Goal: Transaction & Acquisition: Purchase product/service

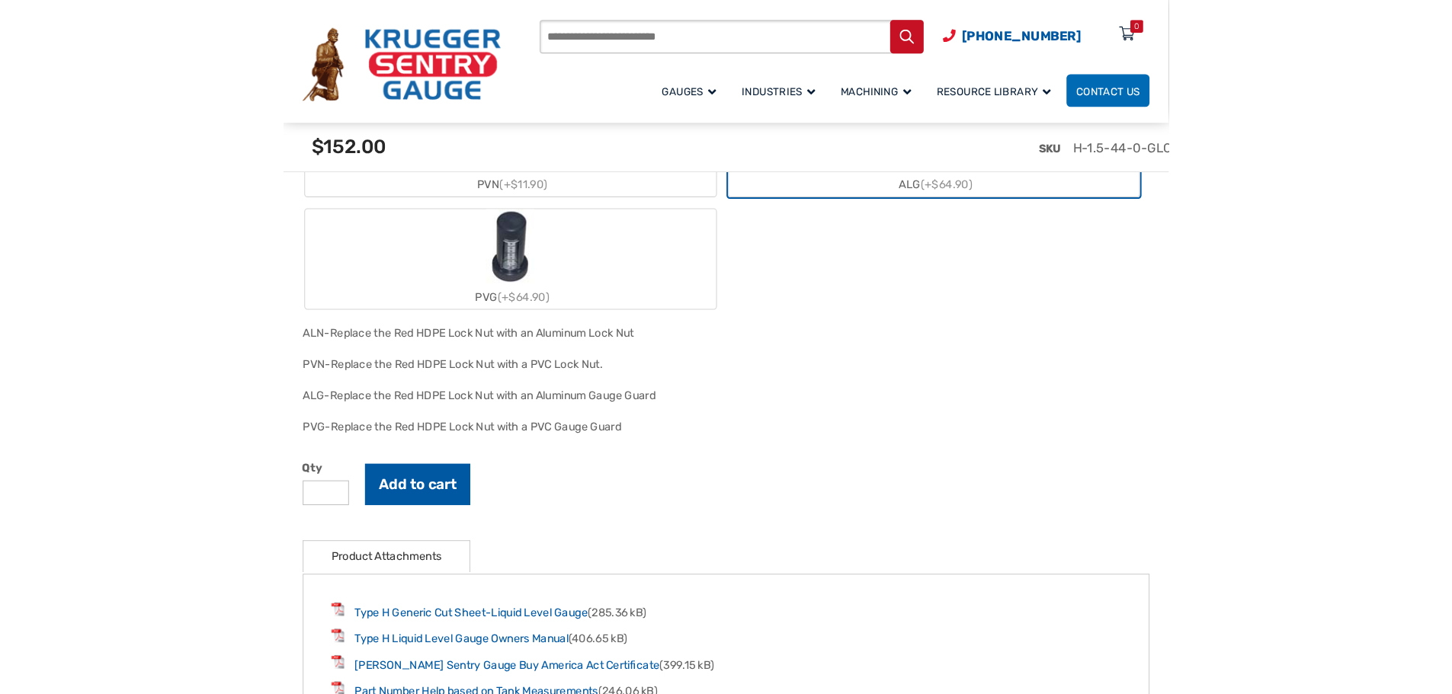
scroll to position [2058, 0]
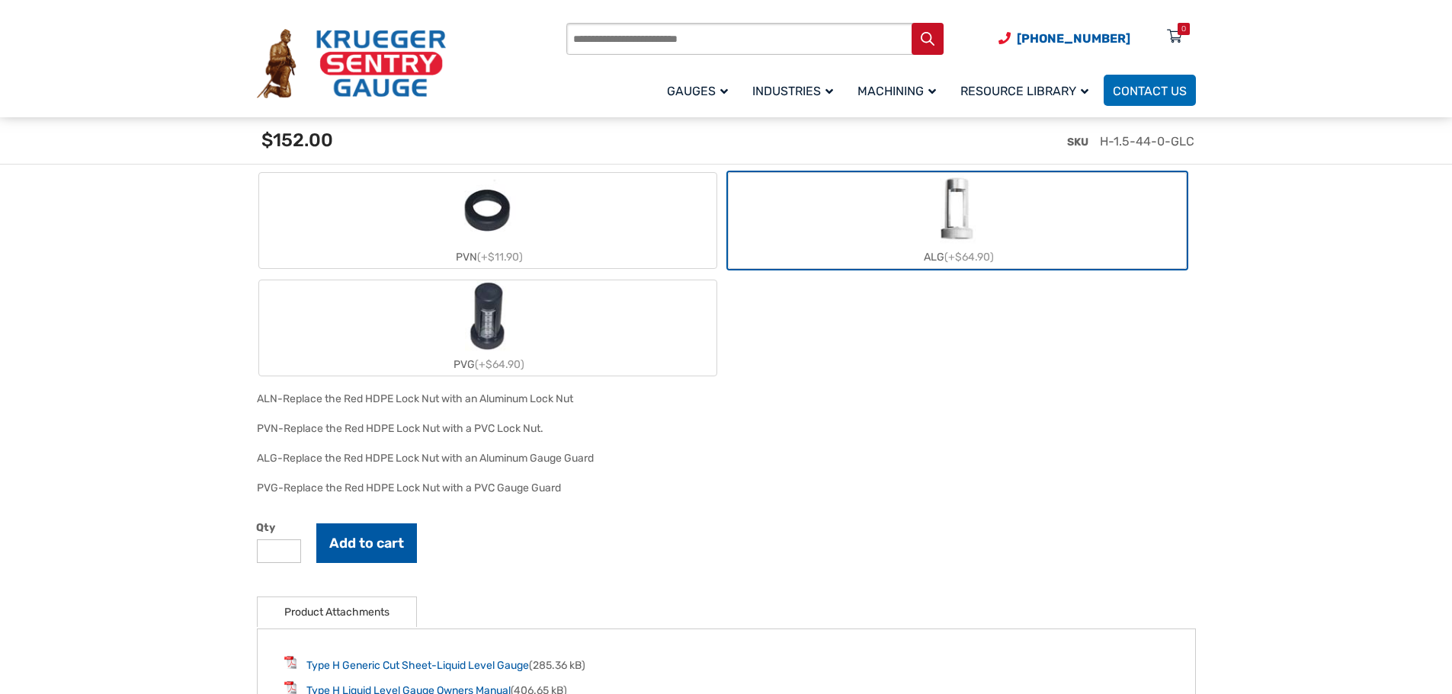
click at [380, 300] on button "Add to cart" at bounding box center [366, 544] width 101 height 40
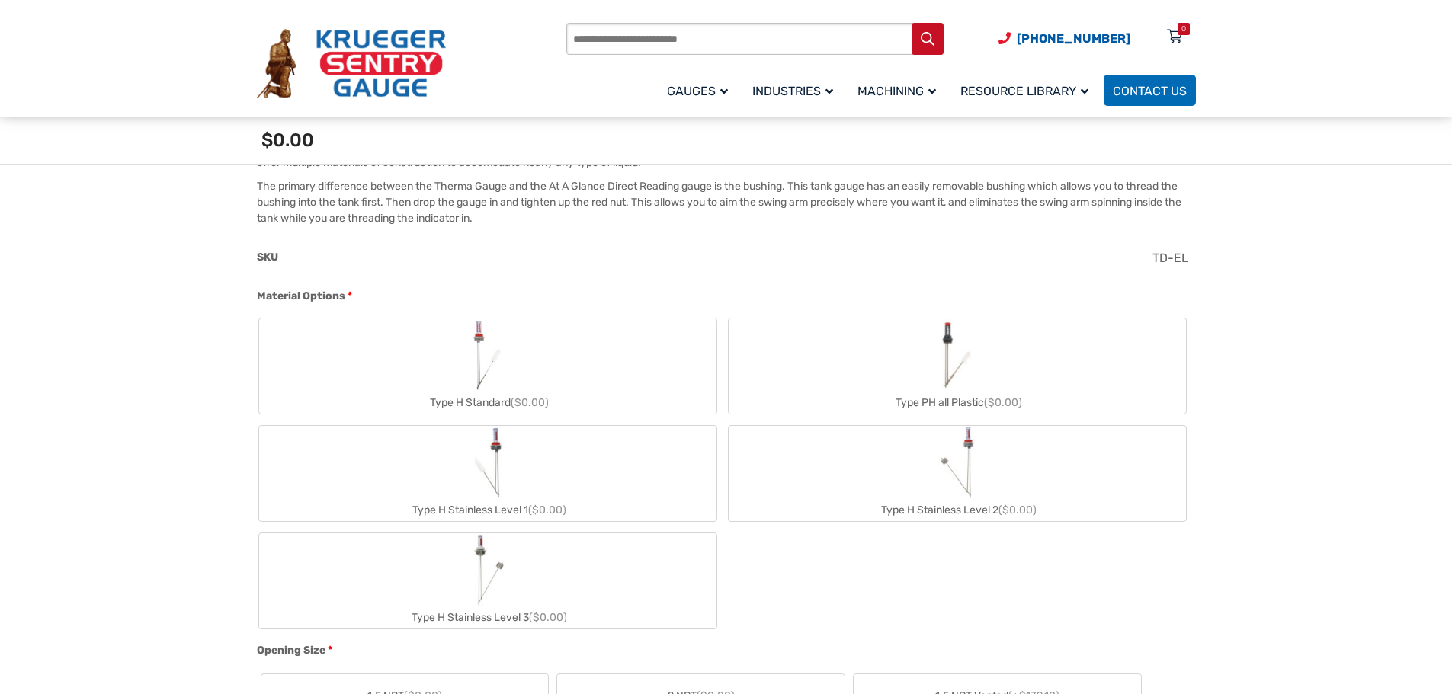
scroll to position [534, 0]
click at [530, 381] on label "Type H Standard ($0.00)" at bounding box center [487, 362] width 457 height 95
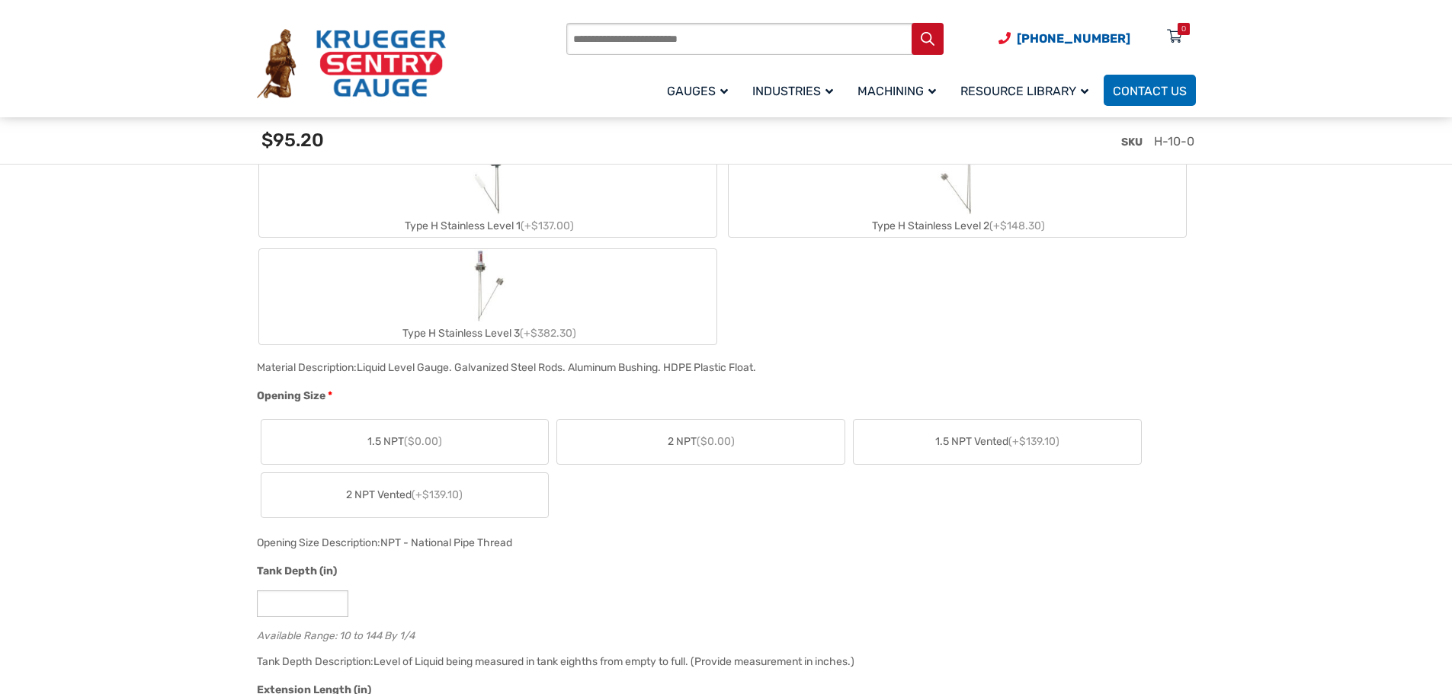
scroll to position [838, 0]
click at [460, 441] on label "1.5 NPT ($0.00)" at bounding box center [404, 438] width 287 height 44
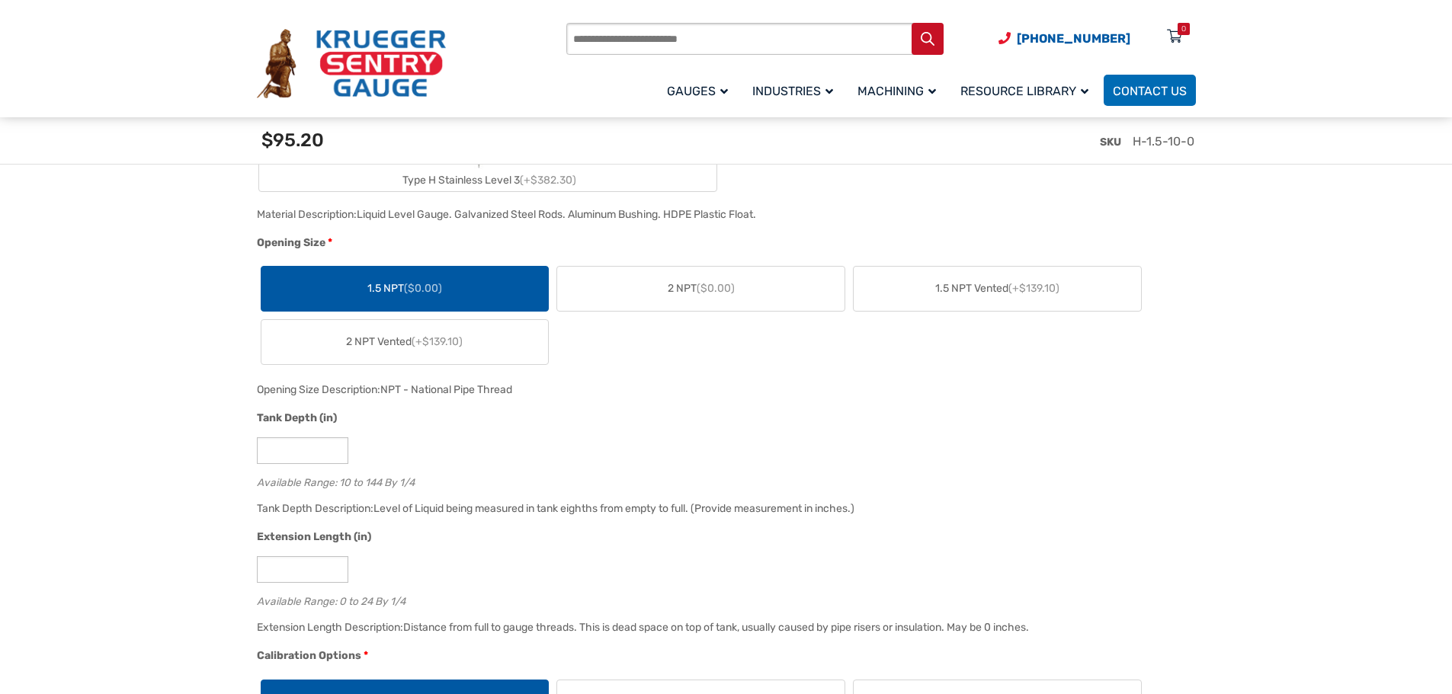
scroll to position [991, 0]
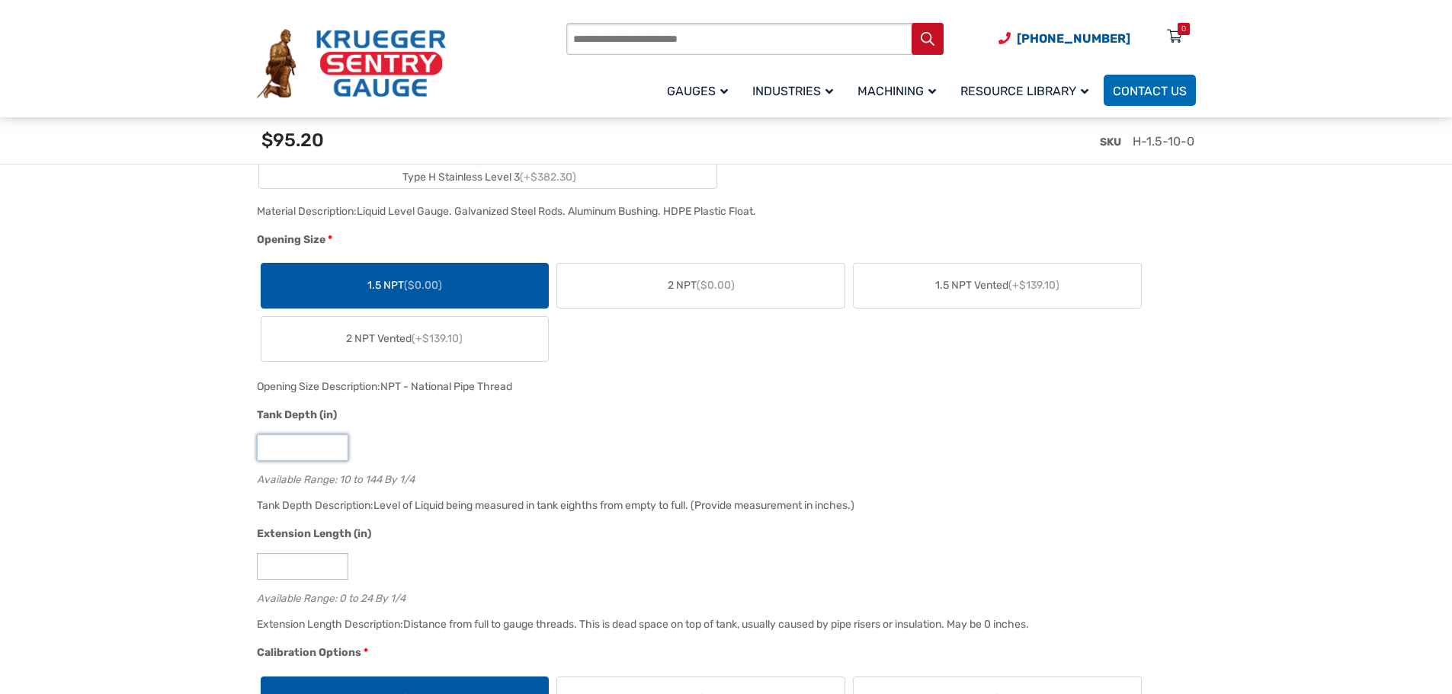
drag, startPoint x: 284, startPoint y: 444, endPoint x: -391, endPoint y: 469, distance: 675.7
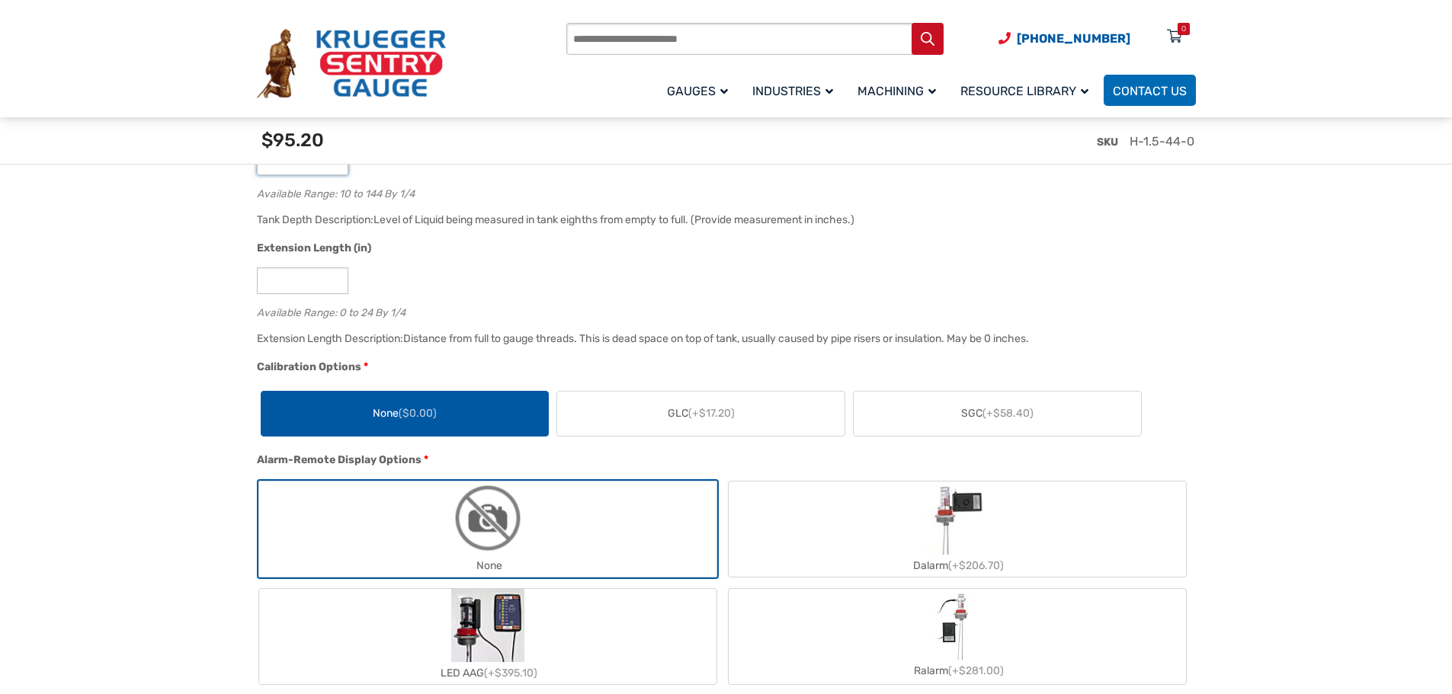
scroll to position [1296, 0]
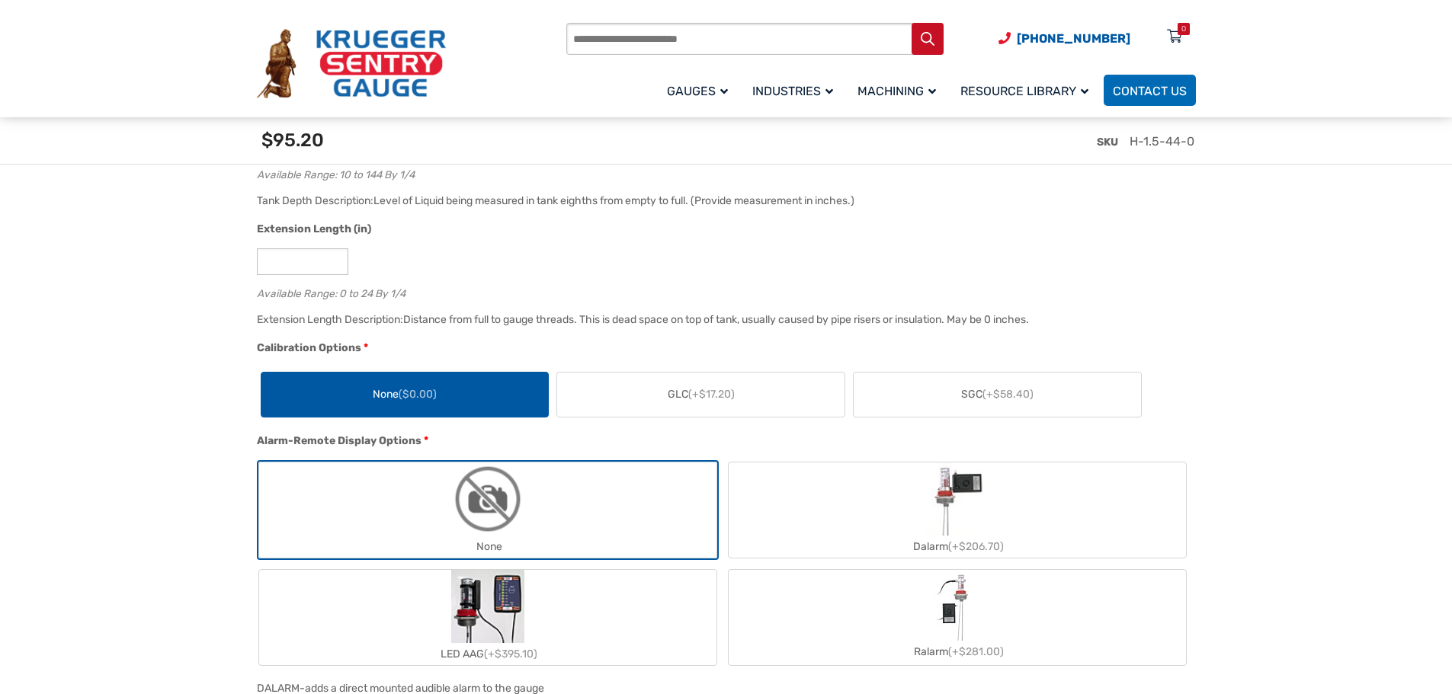
type input "**"
click at [675, 402] on span "GLC (+$17.20)" at bounding box center [701, 394] width 67 height 16
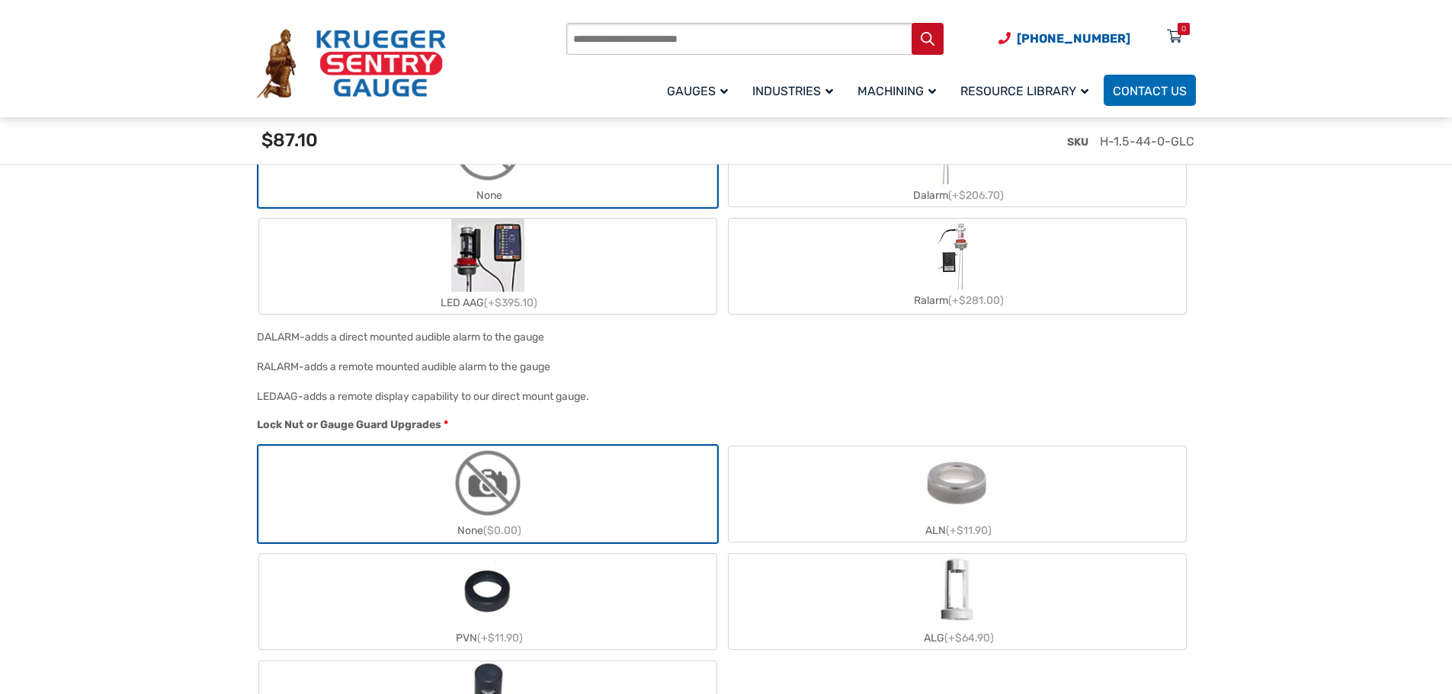
scroll to position [1753, 0]
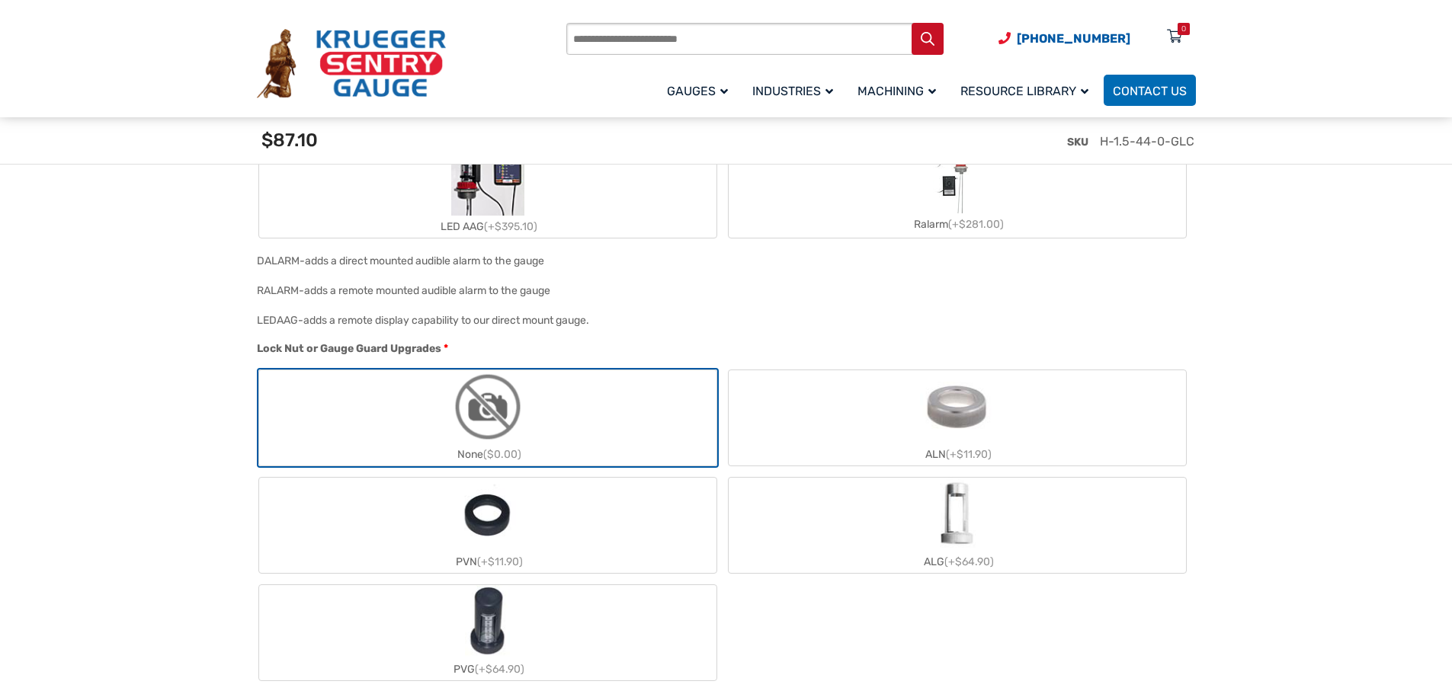
click at [950, 531] on img "ALG" at bounding box center [956, 514] width 45 height 73
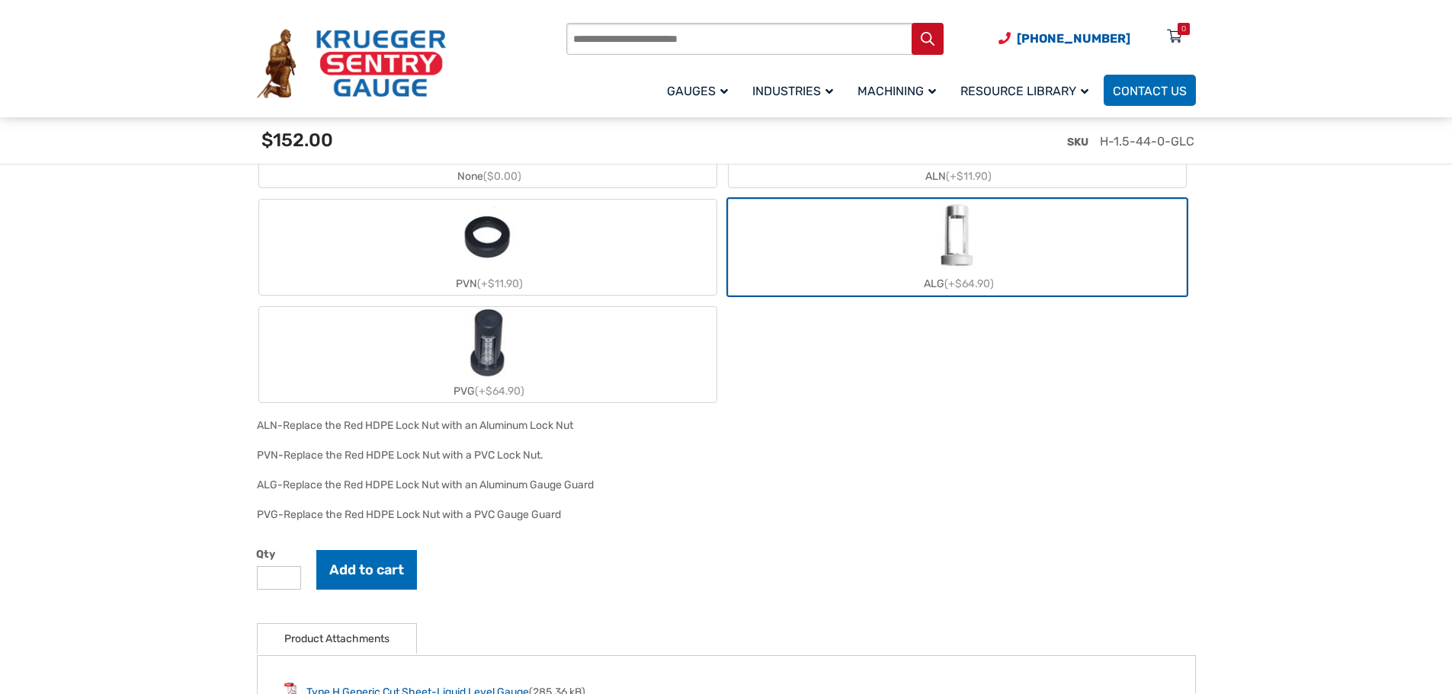
scroll to position [2058, 0]
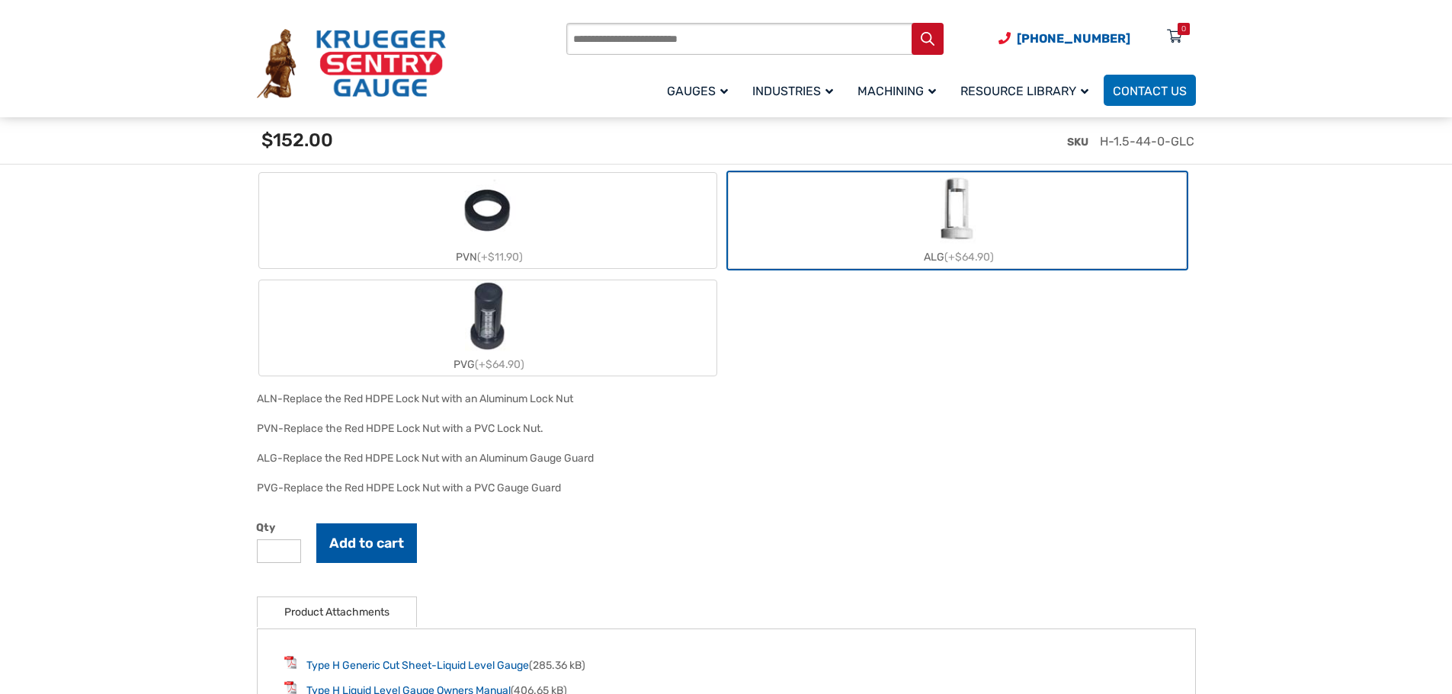
click at [379, 548] on button "Add to cart" at bounding box center [366, 544] width 101 height 40
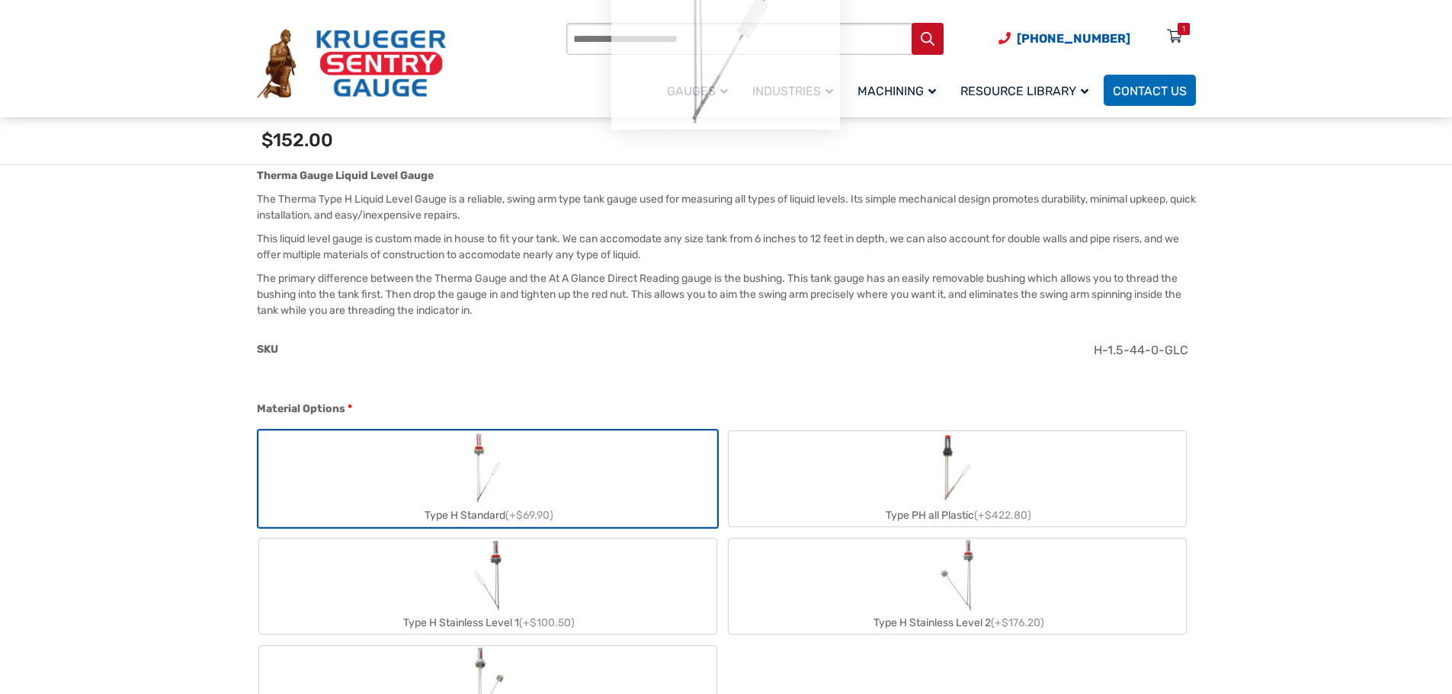
scroll to position [0, 0]
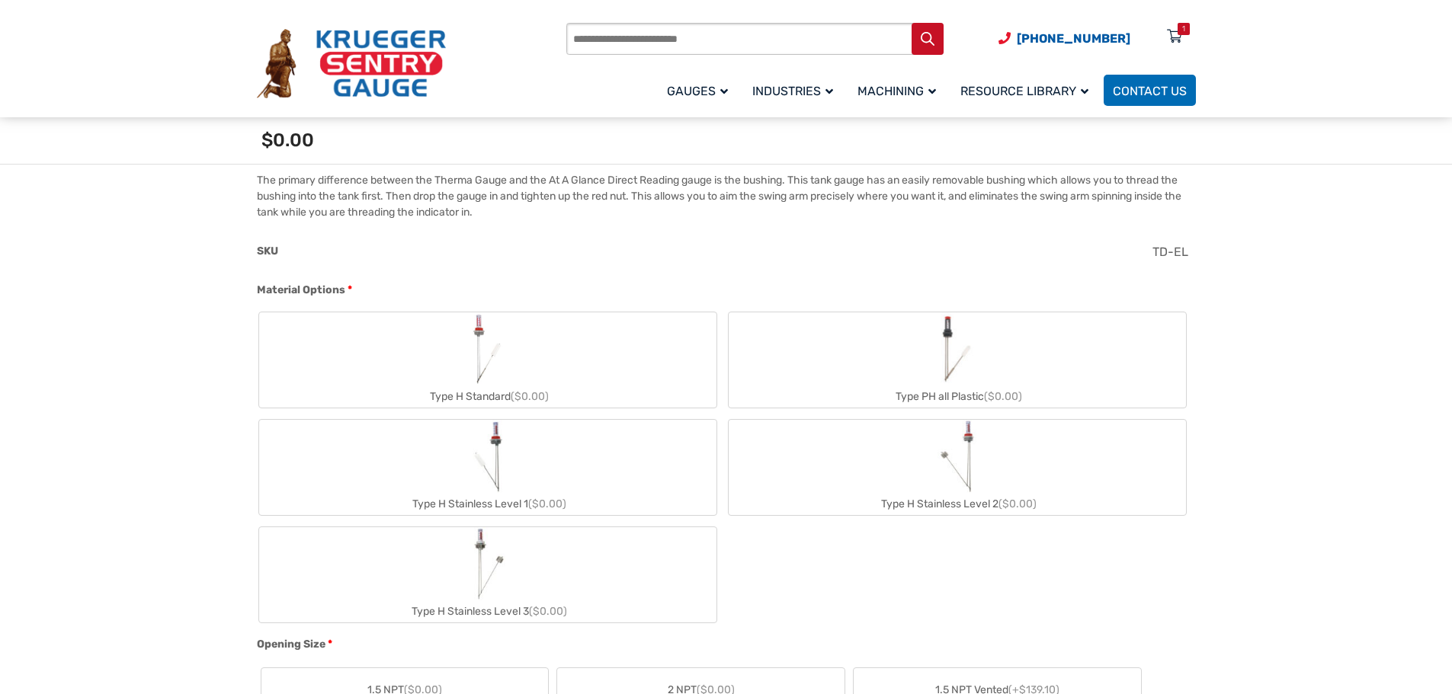
scroll to position [534, 0]
click at [473, 375] on img "Type H Standard" at bounding box center [487, 351] width 41 height 73
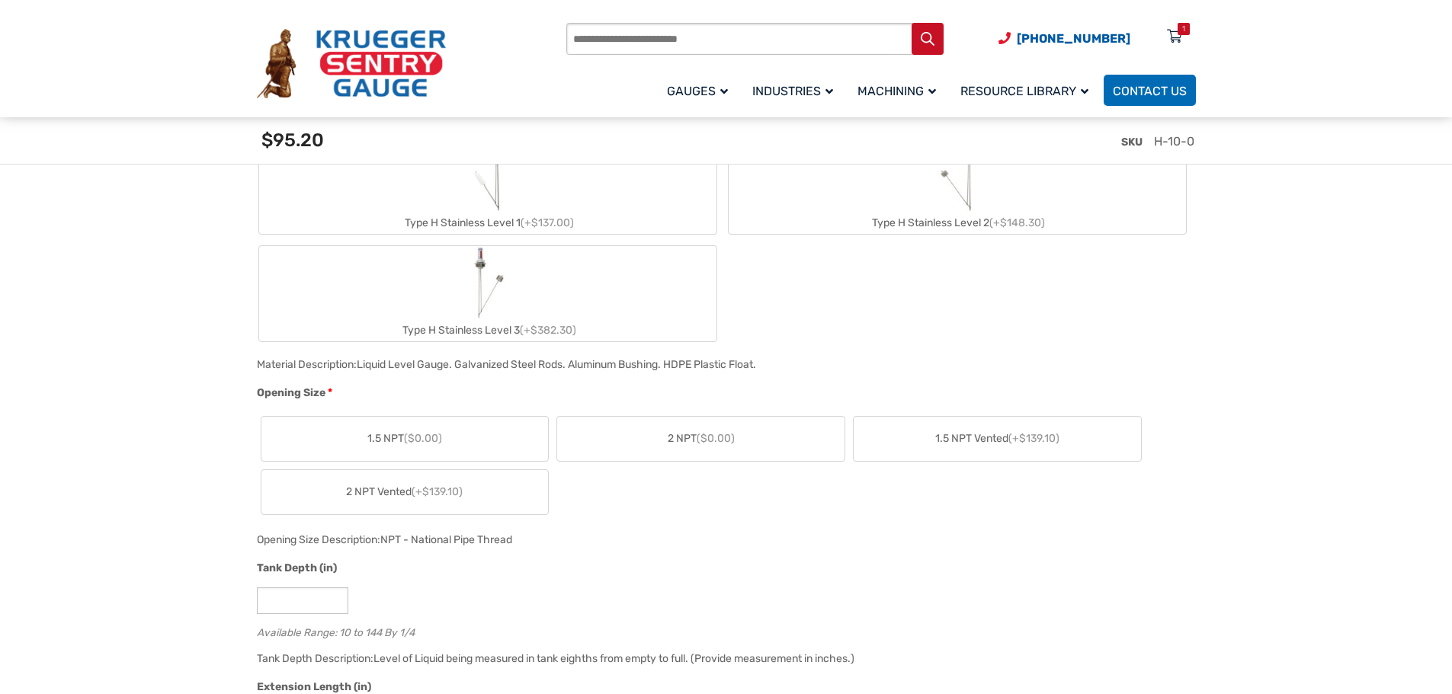
scroll to position [838, 0]
drag, startPoint x: 415, startPoint y: 439, endPoint x: 451, endPoint y: 444, distance: 36.1
click at [415, 440] on span "($0.00)" at bounding box center [423, 437] width 38 height 13
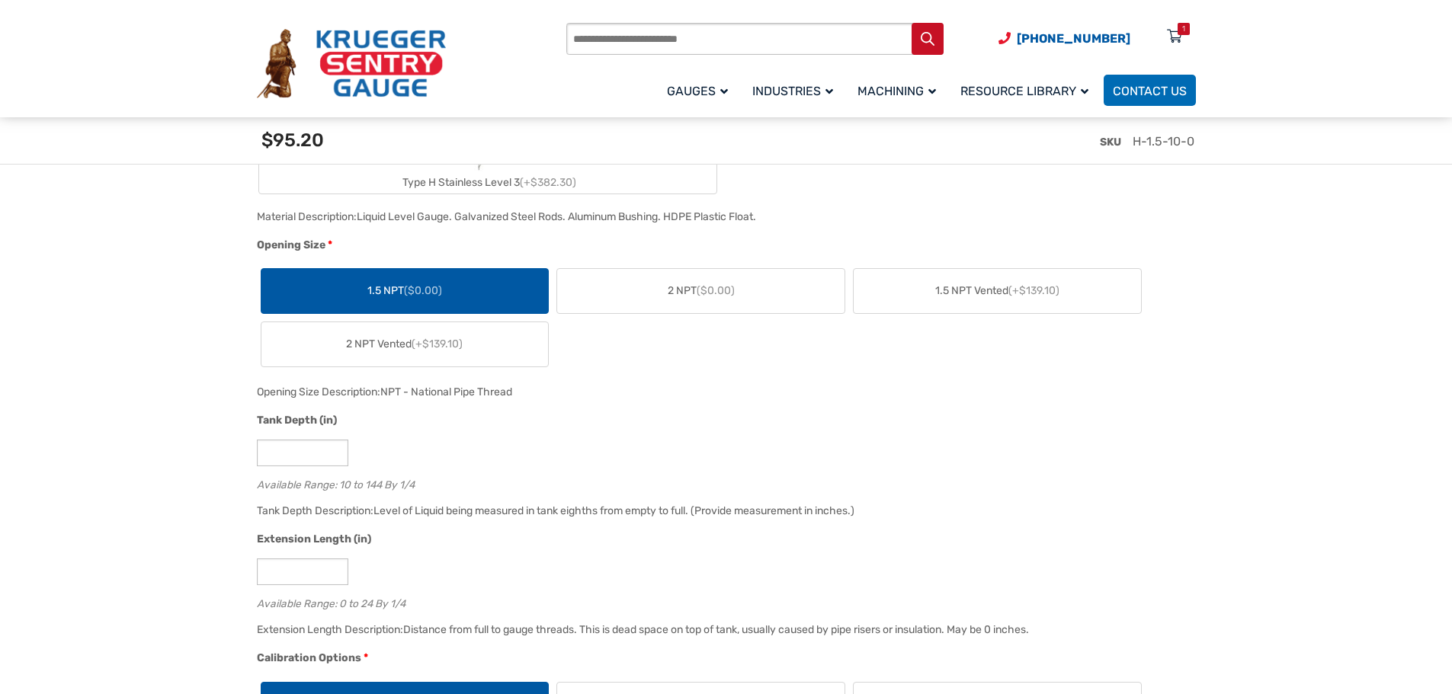
scroll to position [1143, 0]
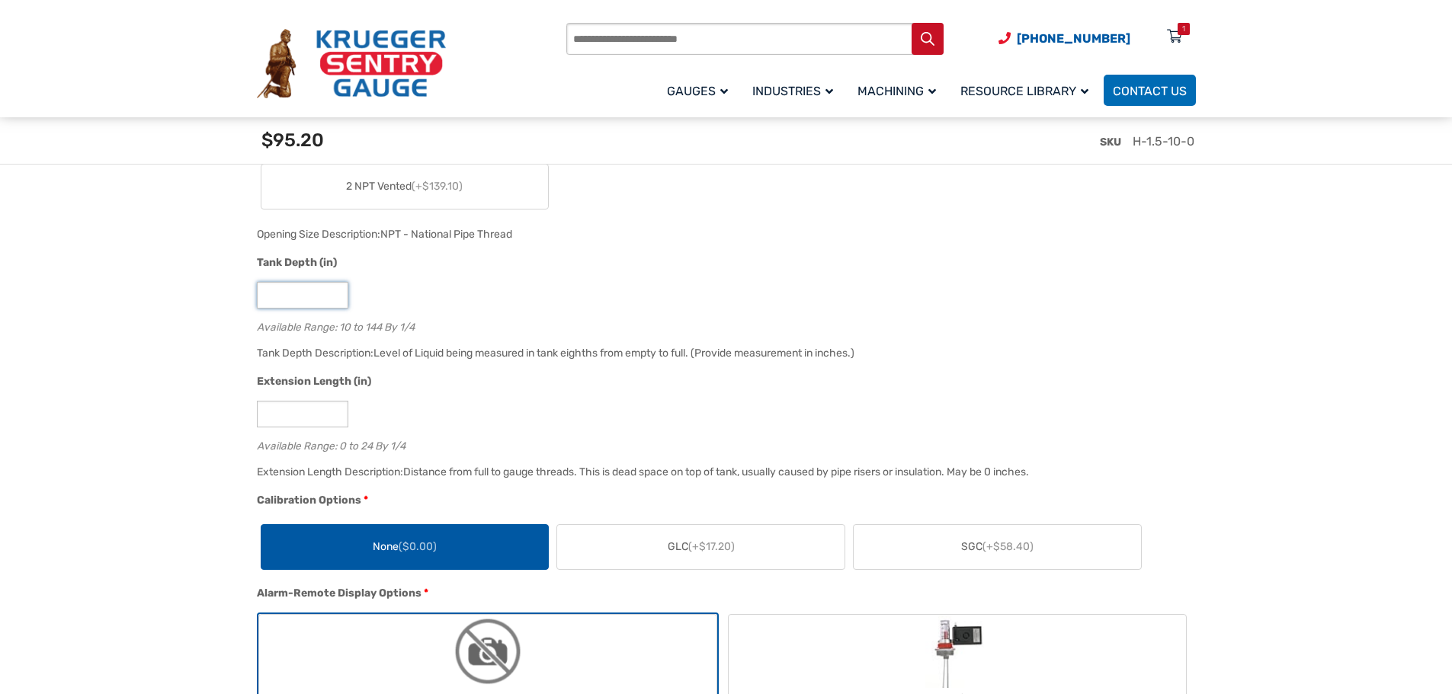
drag, startPoint x: 285, startPoint y: 298, endPoint x: 45, endPoint y: 267, distance: 242.1
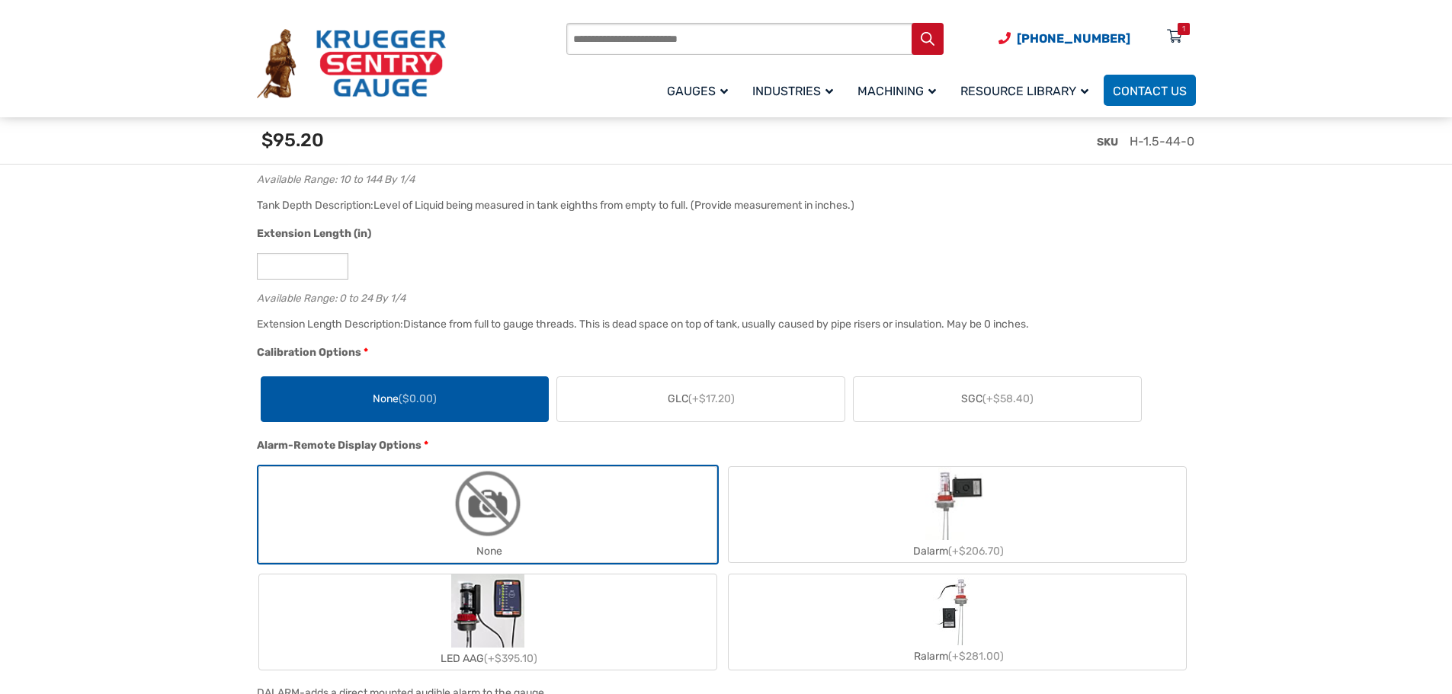
scroll to position [1296, 0]
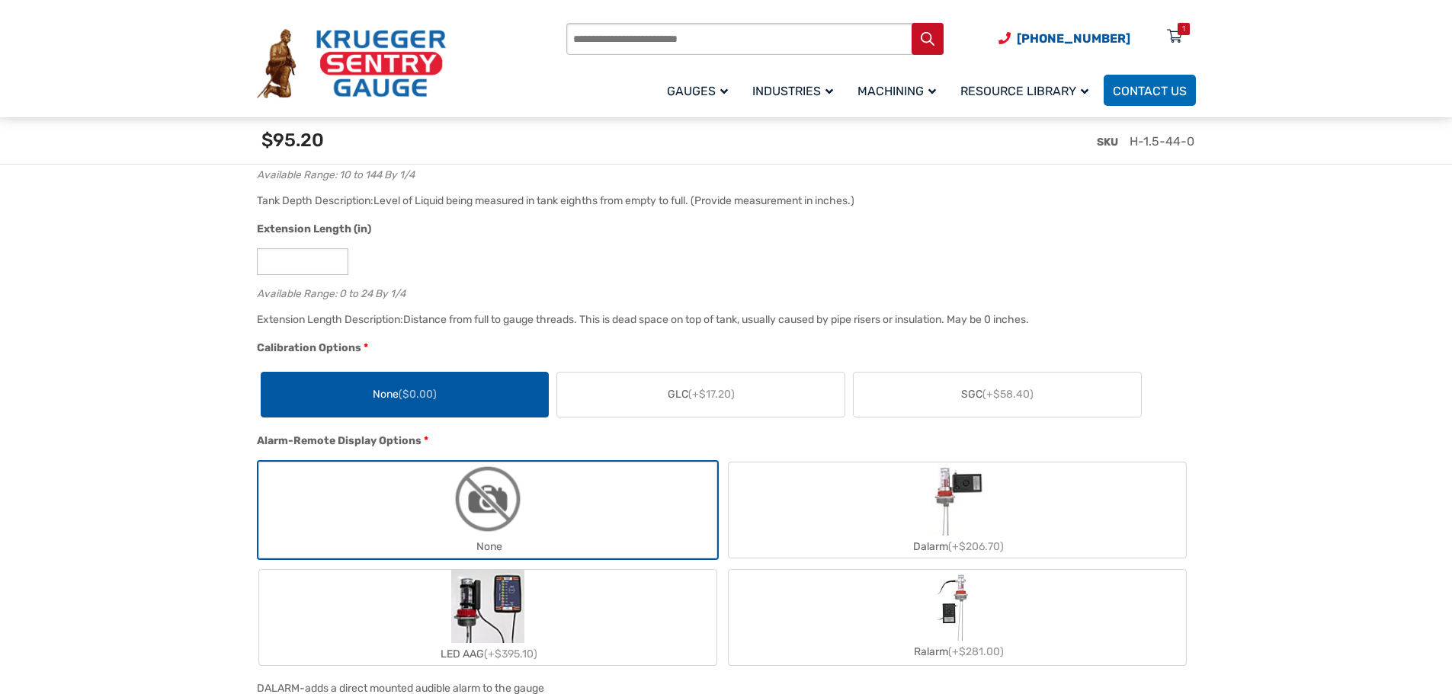
type input "**"
click at [993, 400] on span "(+$58.40)" at bounding box center [1007, 394] width 51 height 13
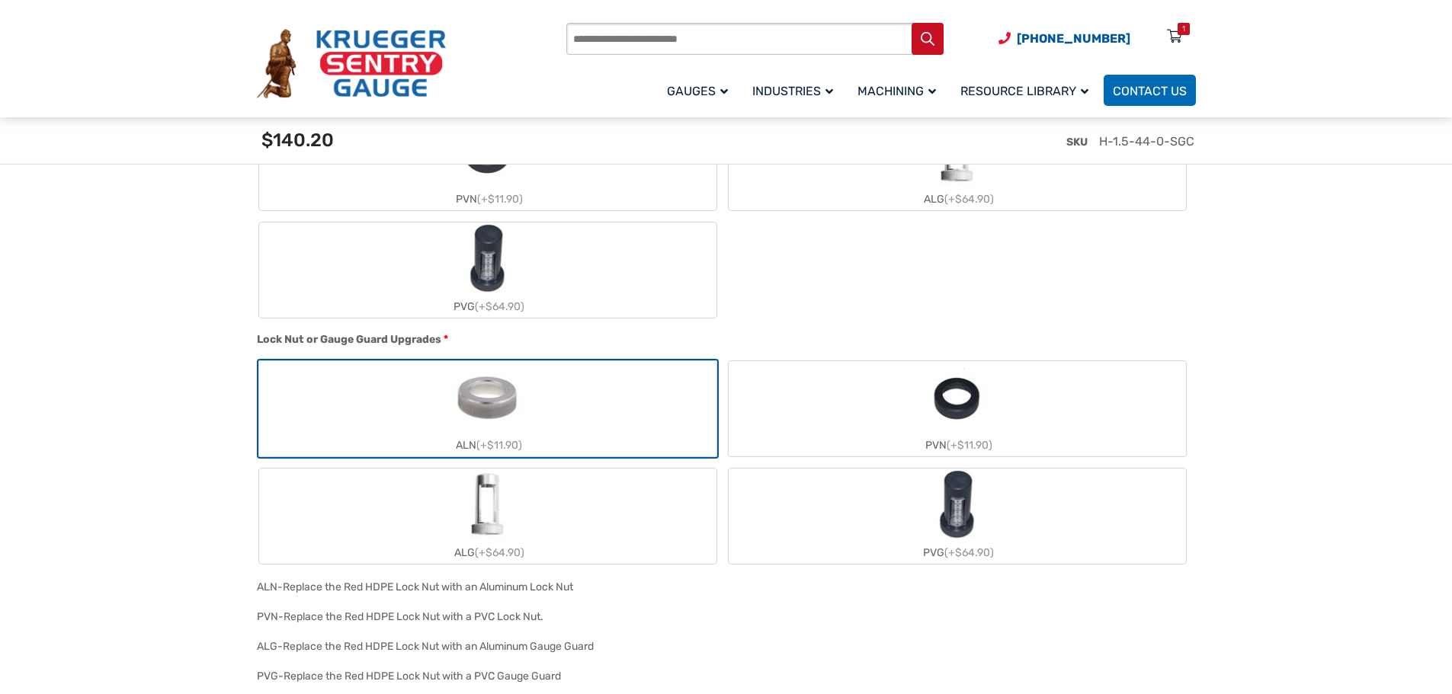
scroll to position [2134, 0]
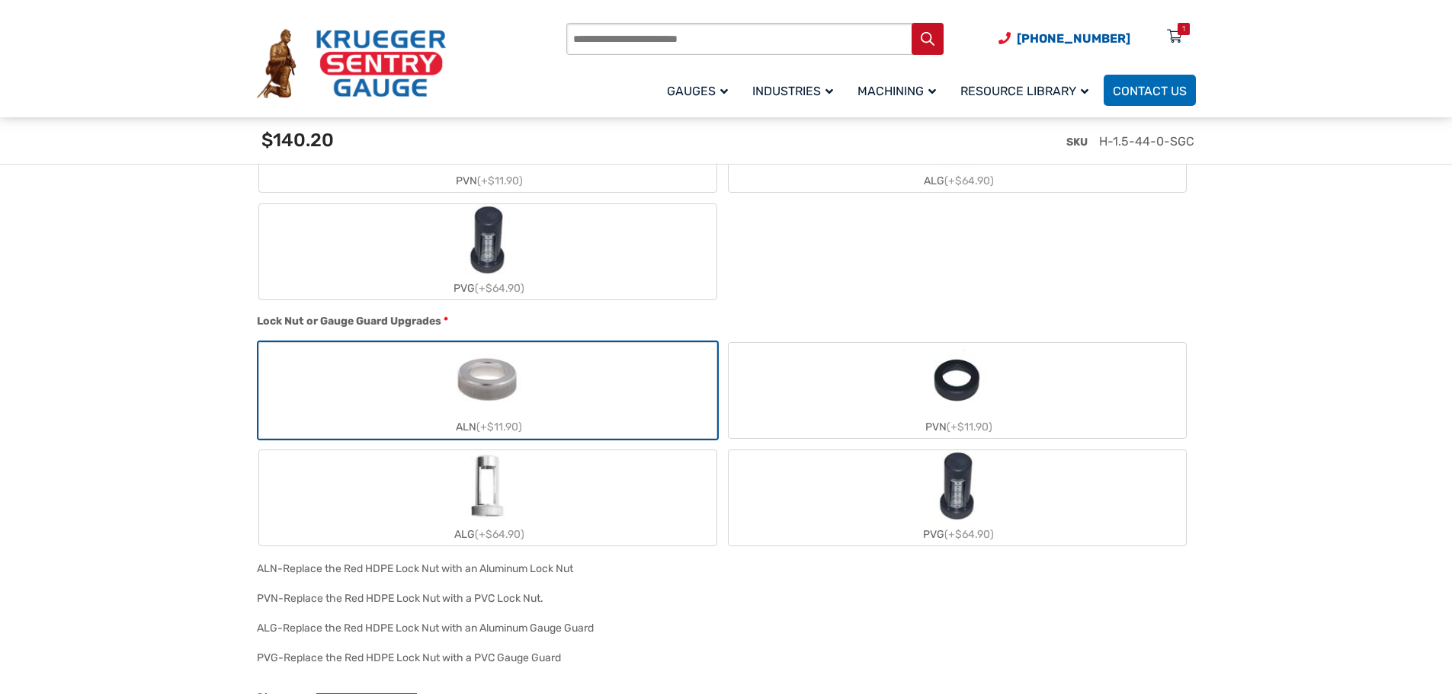
click at [527, 489] on label "ALG (+$64.90)" at bounding box center [487, 497] width 457 height 95
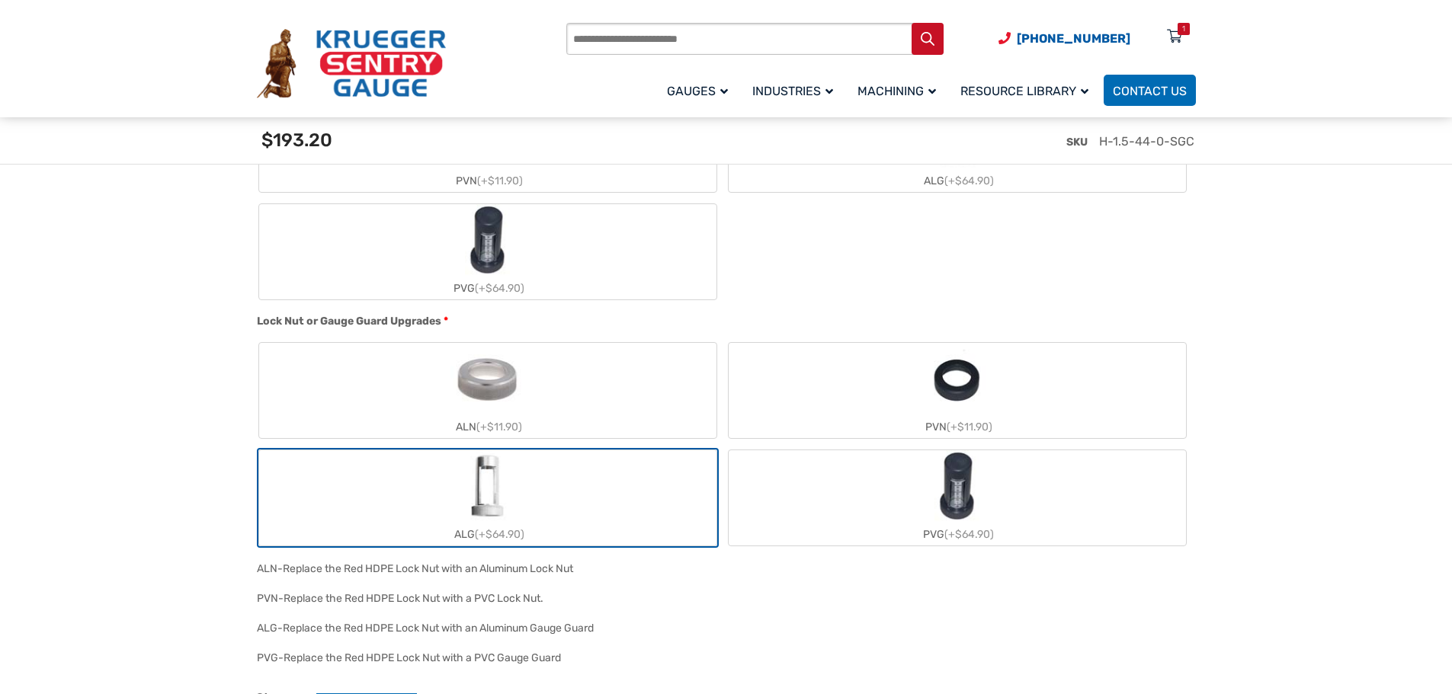
click at [530, 489] on label "ALG (+$64.90)" at bounding box center [487, 497] width 457 height 95
click at [530, 490] on label "ALG (+$64.90)" at bounding box center [487, 497] width 457 height 95
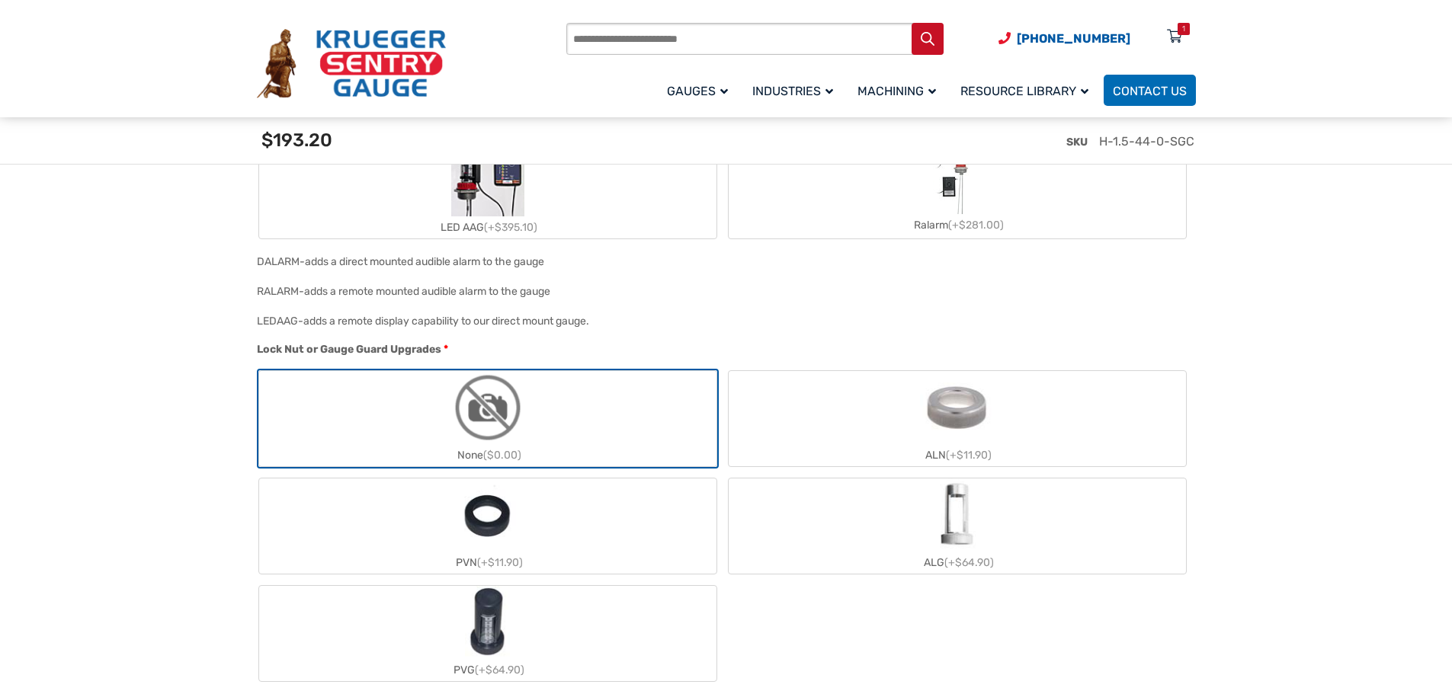
scroll to position [1372, 0]
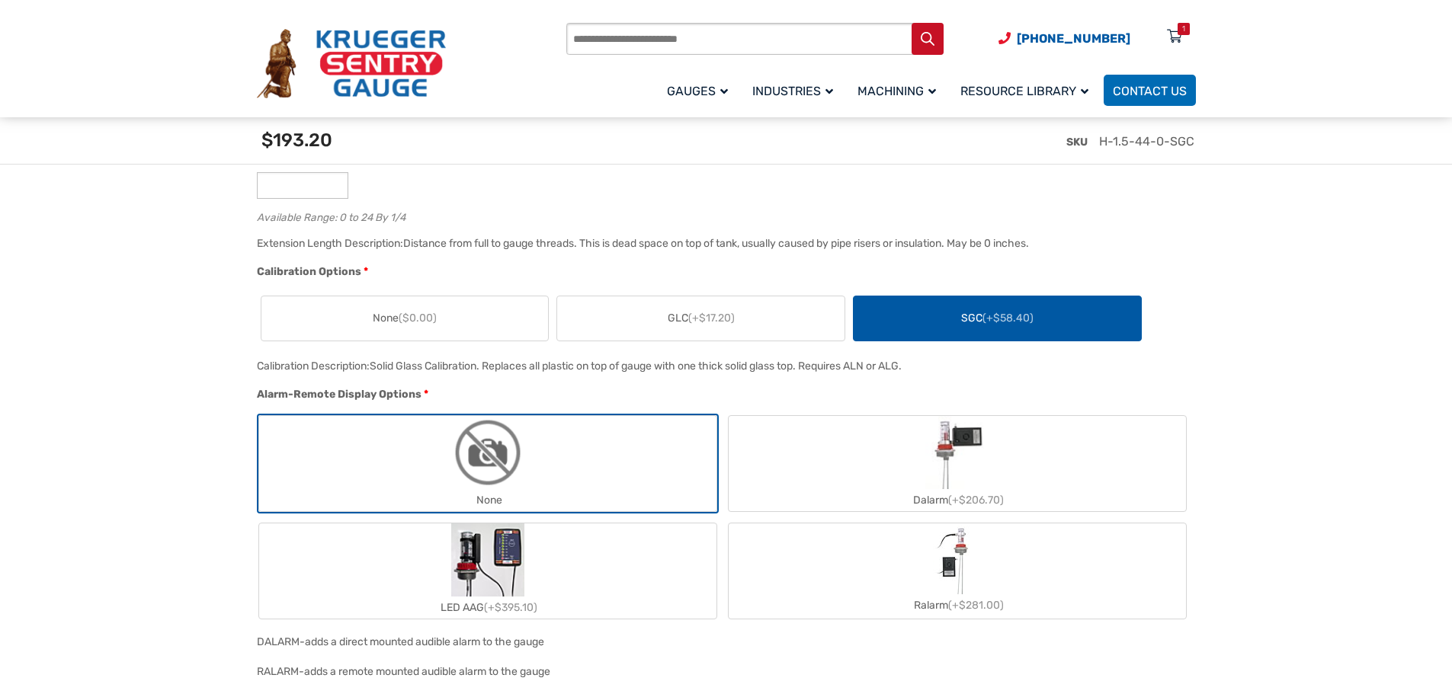
click at [694, 319] on span "(+$17.20)" at bounding box center [711, 318] width 46 height 13
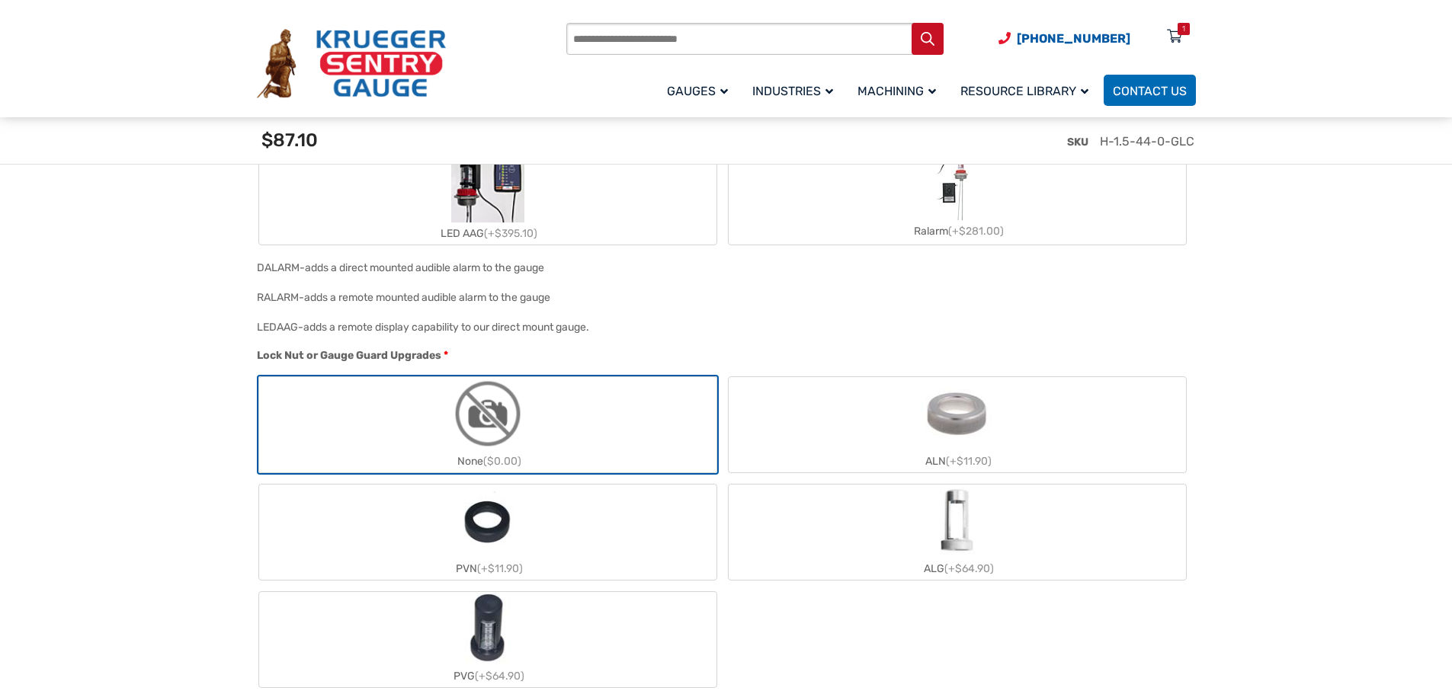
scroll to position [1905, 0]
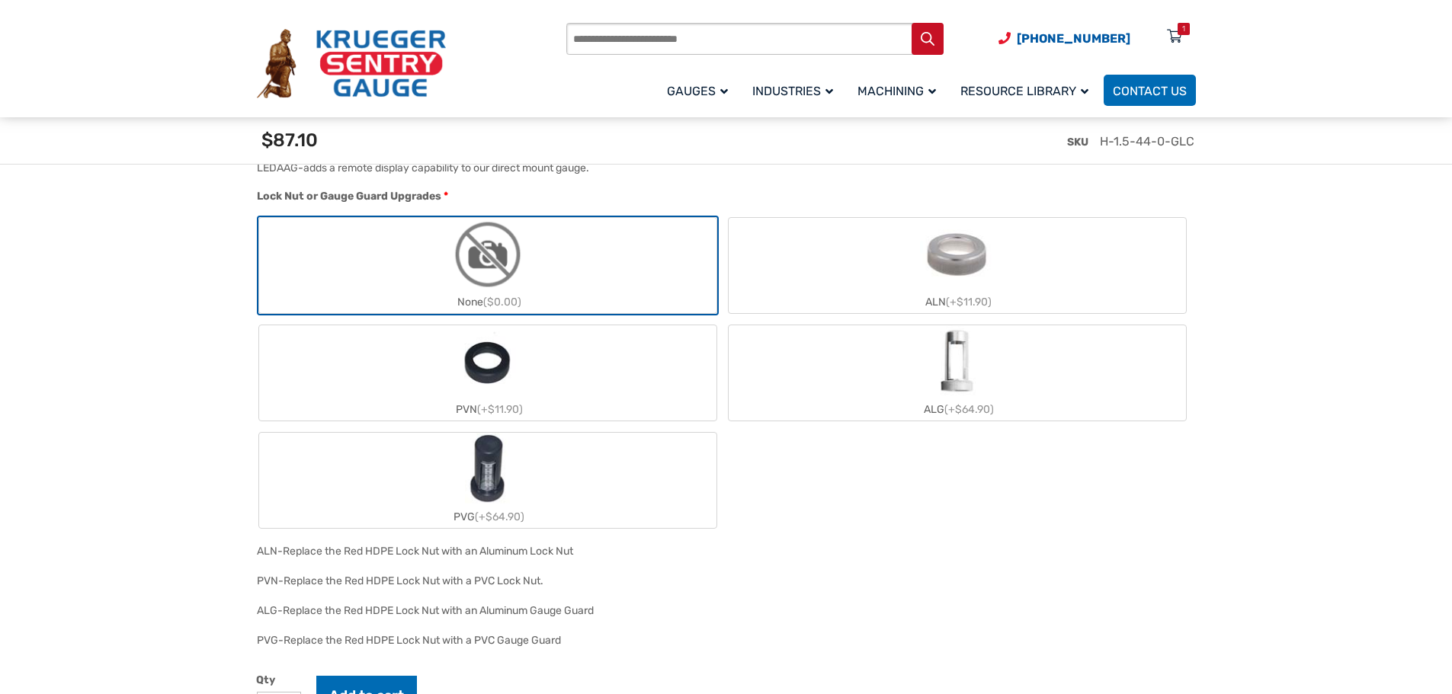
click at [953, 386] on img "ALG" at bounding box center [956, 361] width 45 height 73
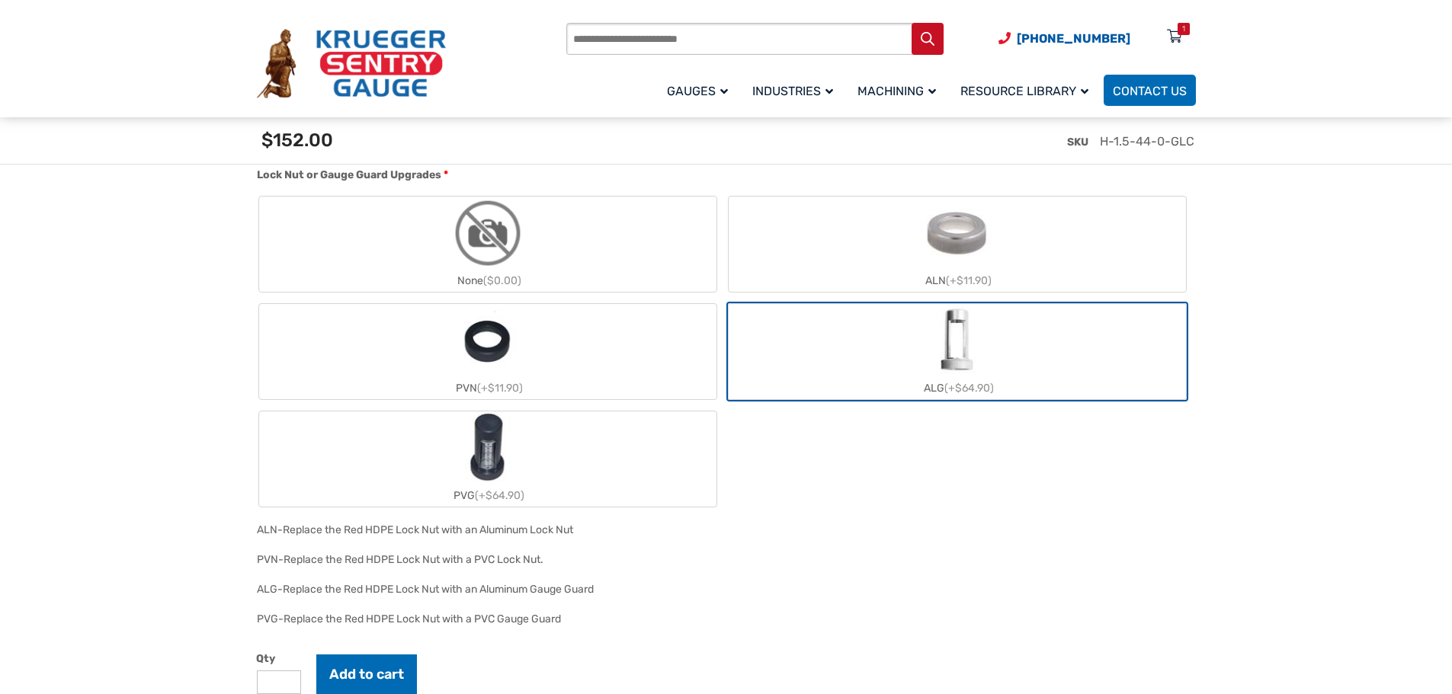
scroll to position [1982, 0]
